Goal: Transaction & Acquisition: Obtain resource

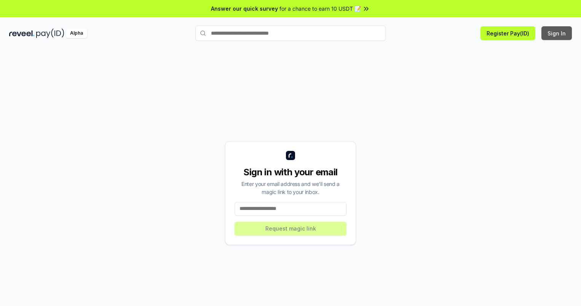
click at [557, 33] on button "Sign In" at bounding box center [556, 33] width 30 height 14
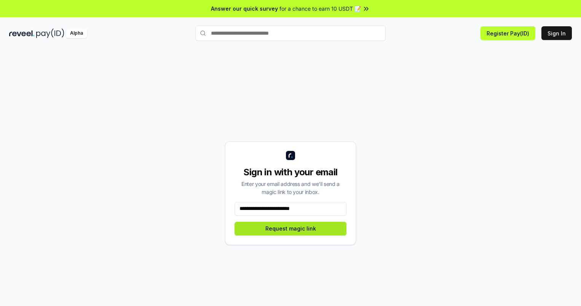
type input "**********"
click at [291, 228] on button "Request magic link" at bounding box center [291, 229] width 112 height 14
